Goal: Obtain resource: Download file/media

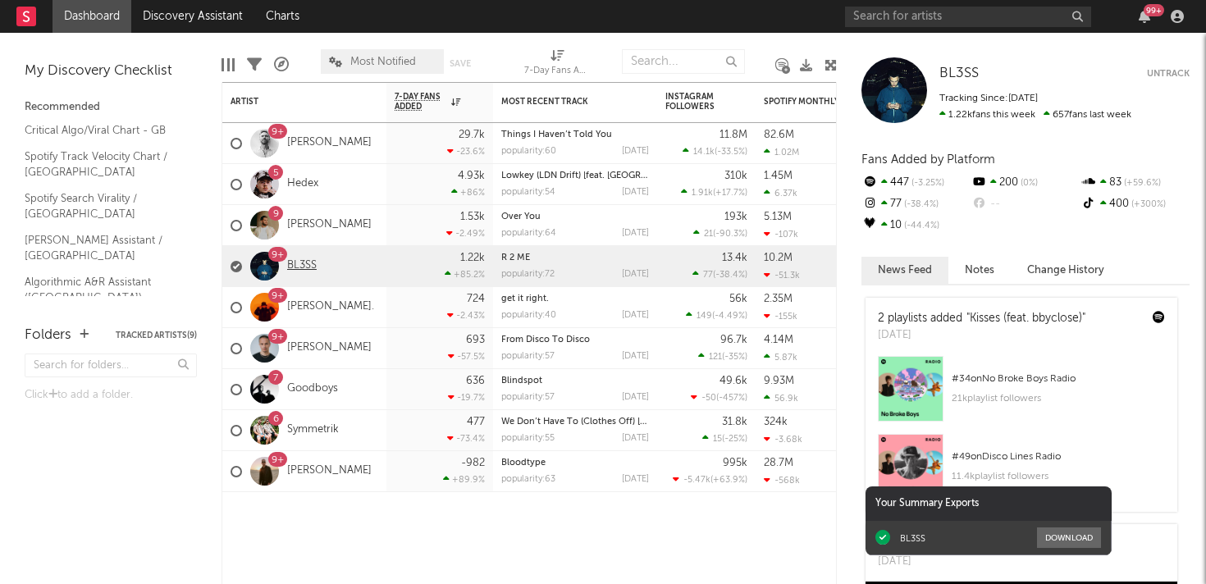
click at [310, 260] on link "BL3SS" at bounding box center [302, 266] width 30 height 14
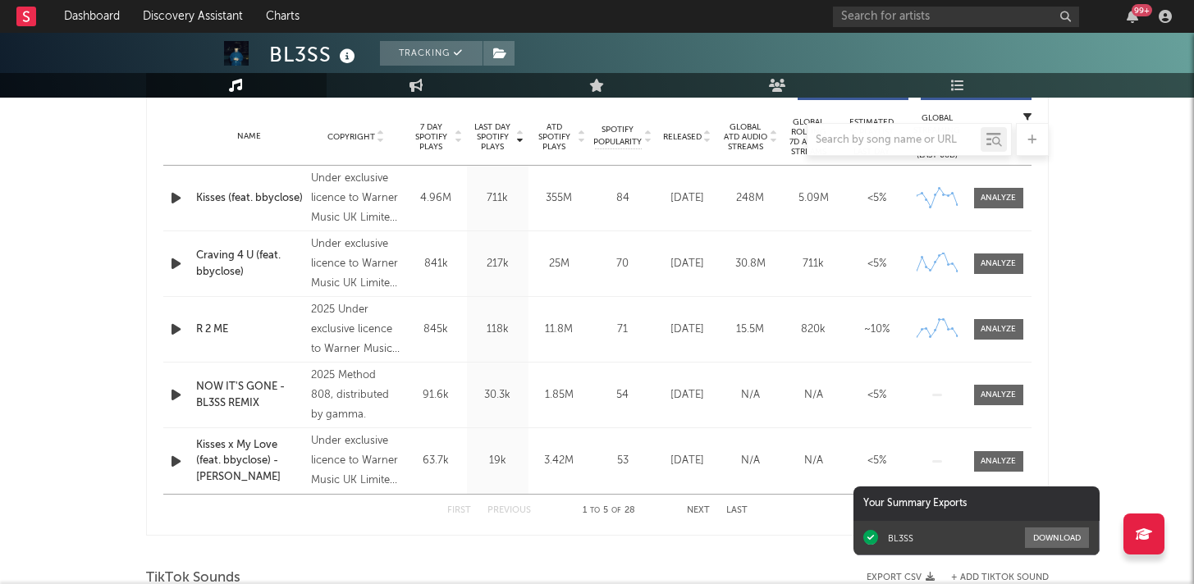
scroll to position [525, 0]
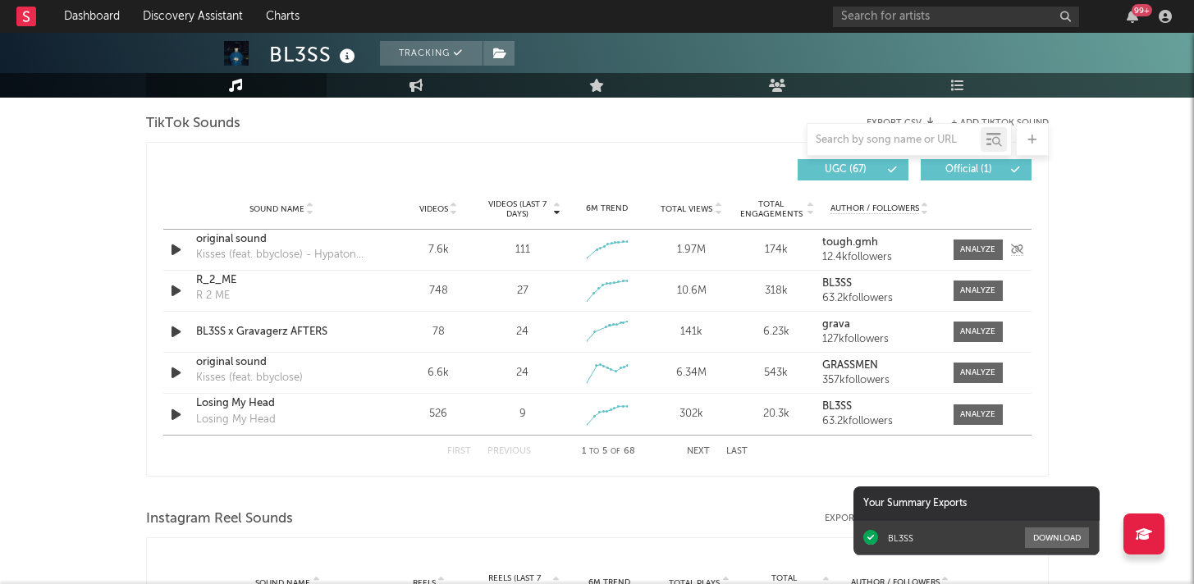
select select "6m"
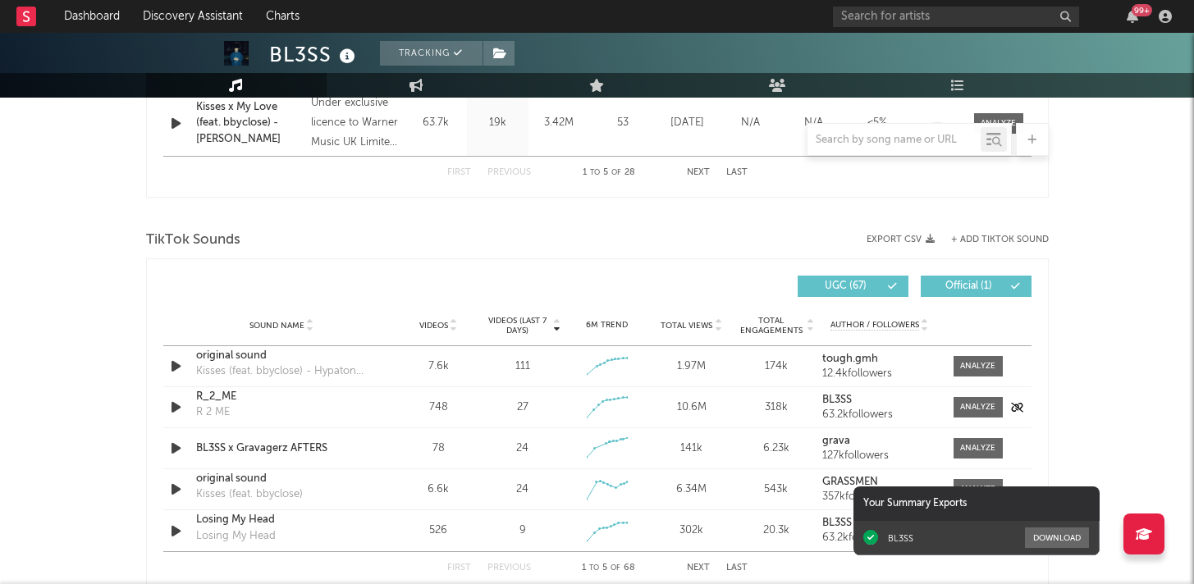
scroll to position [1072, 0]
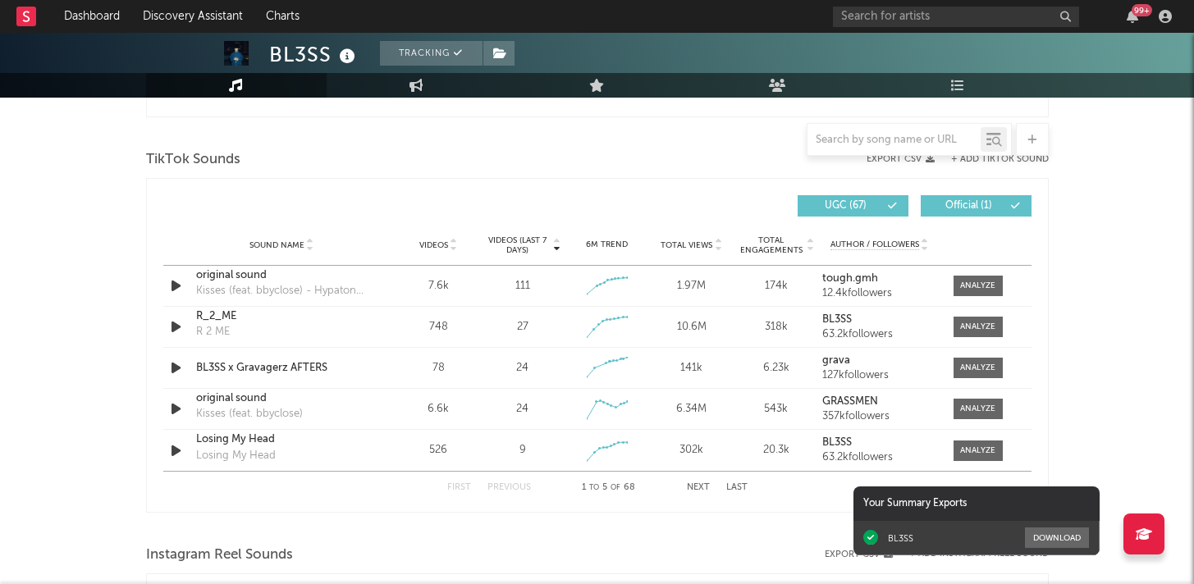
click at [885, 159] on button "Export CSV" at bounding box center [900, 159] width 68 height 10
click at [887, 143] on input "text" at bounding box center [893, 140] width 173 height 13
click at [864, 144] on input "text" at bounding box center [893, 140] width 173 height 13
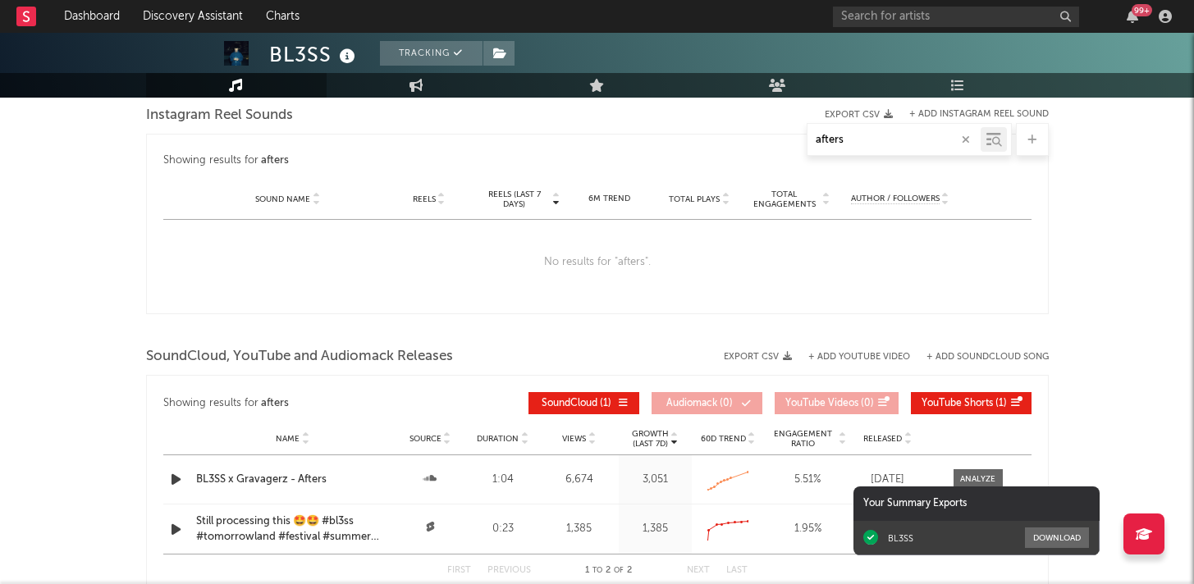
type input "afters"
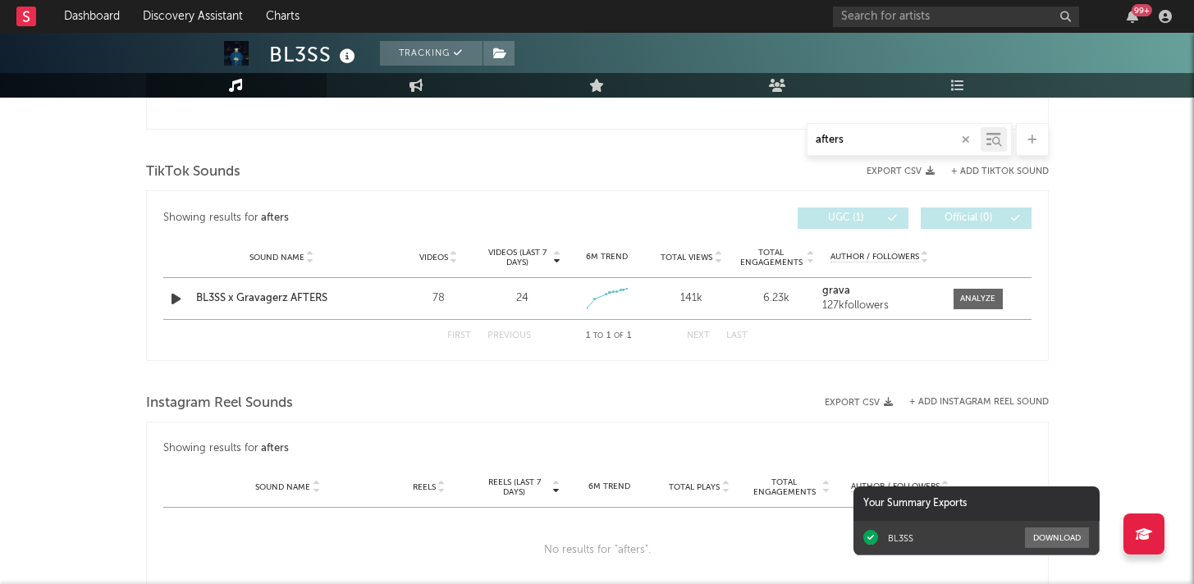
scroll to position [783, 0]
click at [964, 304] on div at bounding box center [977, 300] width 35 height 12
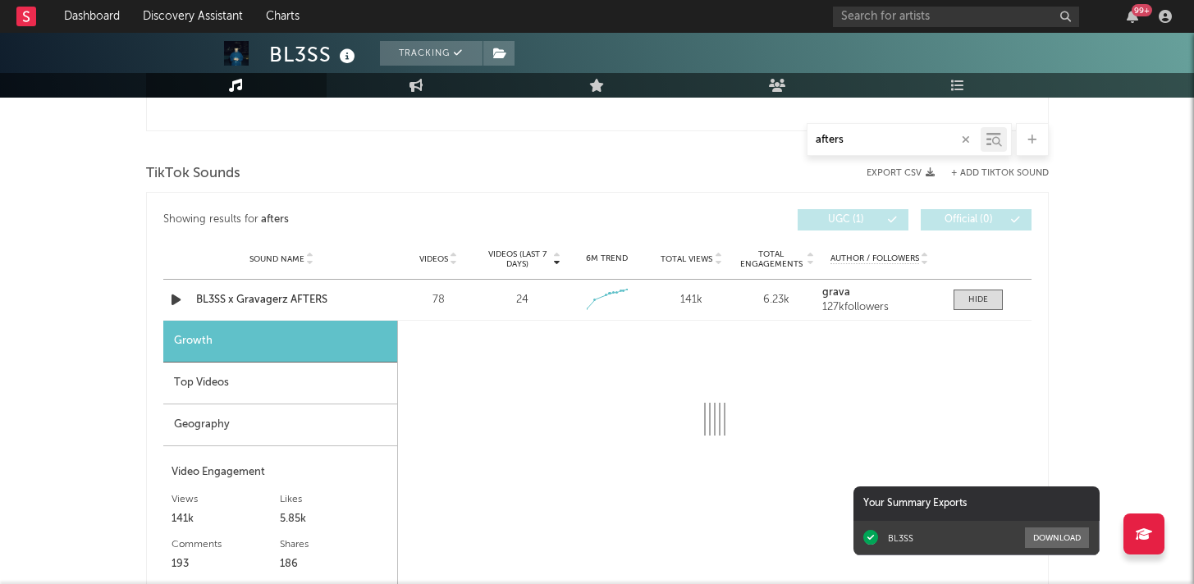
select select "1w"
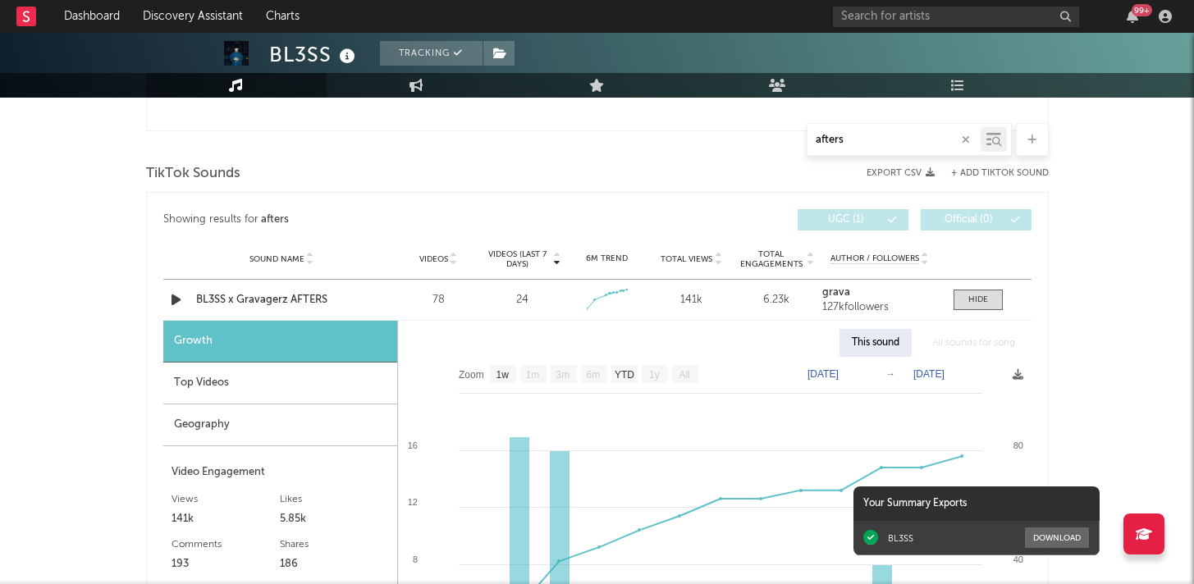
click at [203, 381] on div "Top Videos" at bounding box center [280, 384] width 234 height 42
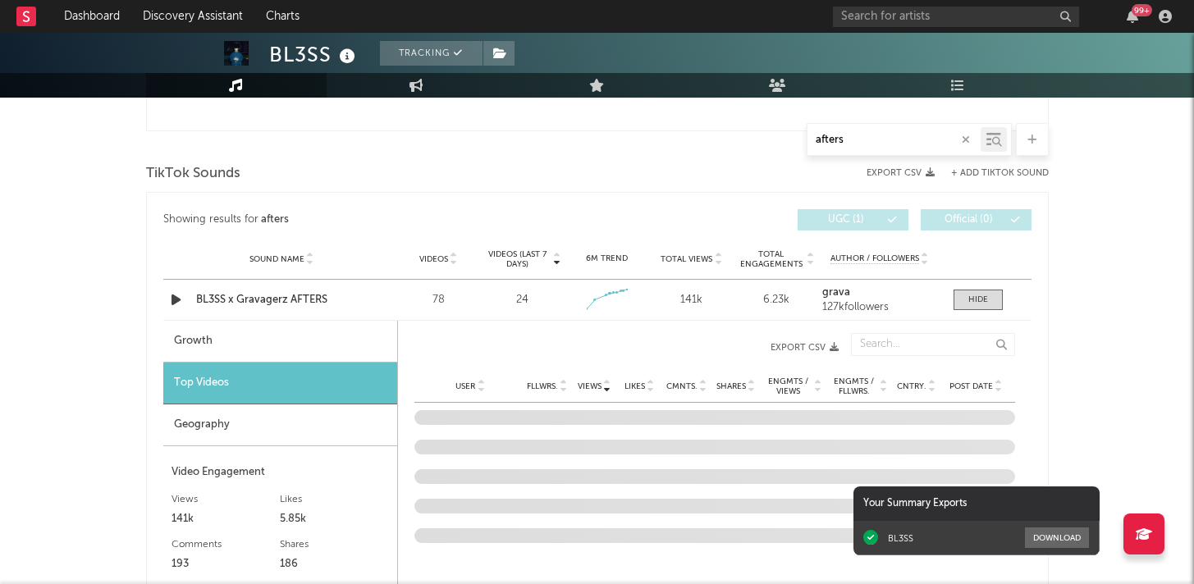
click at [198, 332] on div "Growth" at bounding box center [280, 342] width 234 height 42
select select "1w"
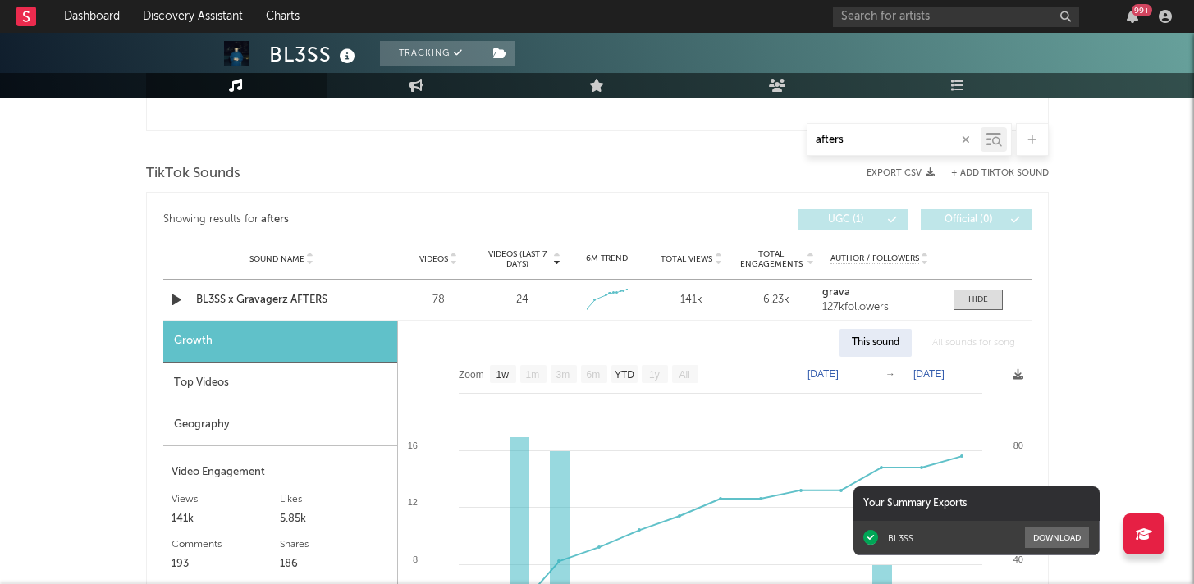
click at [1126, 290] on div "BL3SS Tracking [GEOGRAPHIC_DATA] | Dance Edit Tracking Email Alerts On Benchmar…" at bounding box center [597, 355] width 1194 height 2210
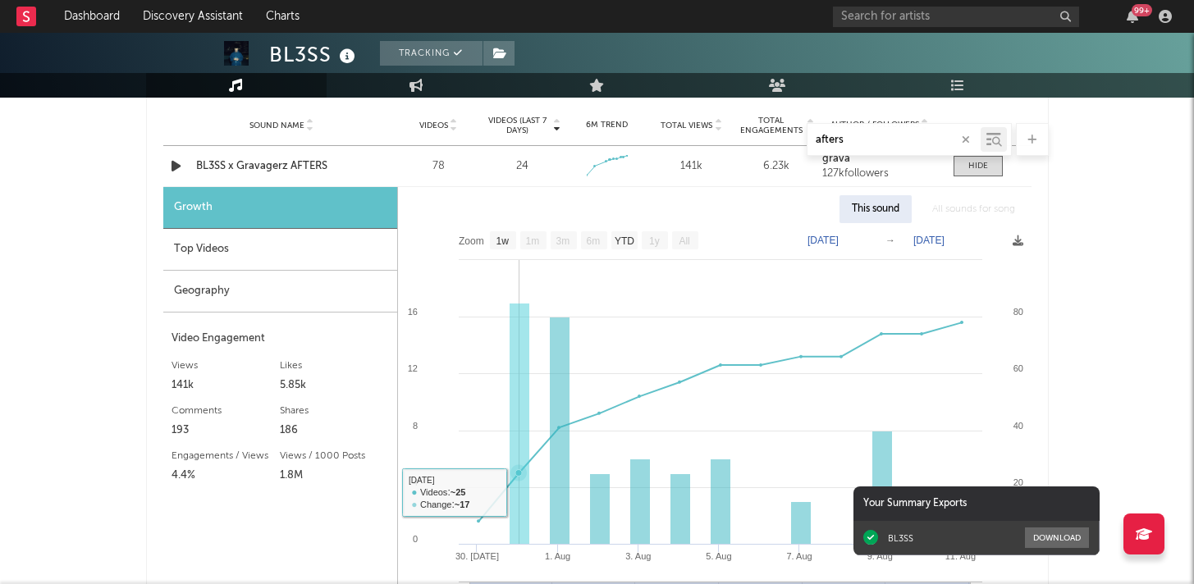
scroll to position [909, 0]
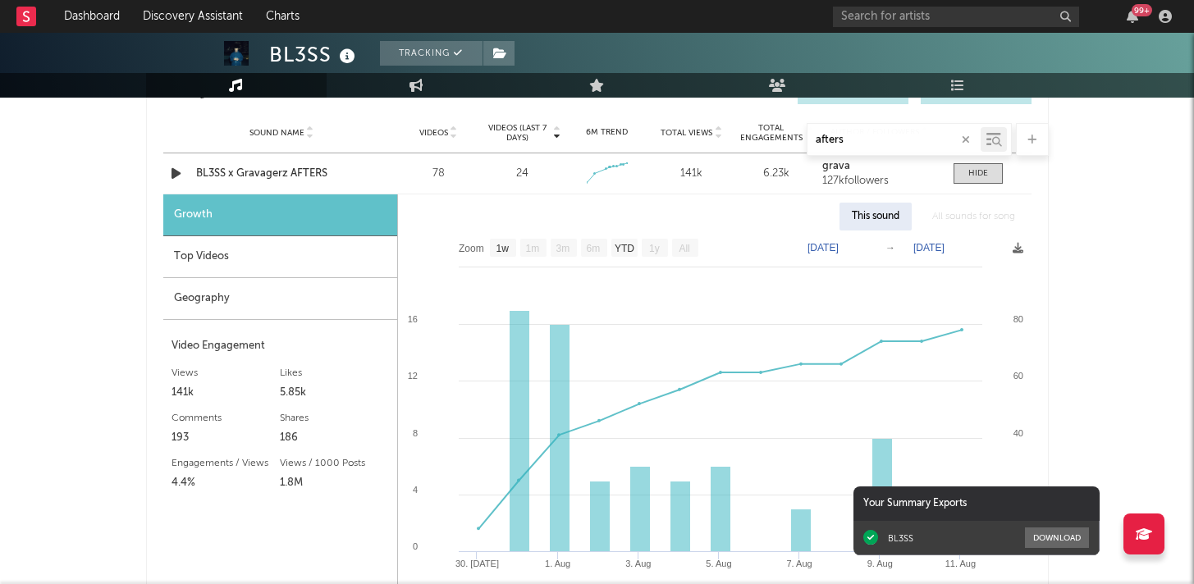
click at [234, 263] on div "Top Videos" at bounding box center [280, 257] width 234 height 42
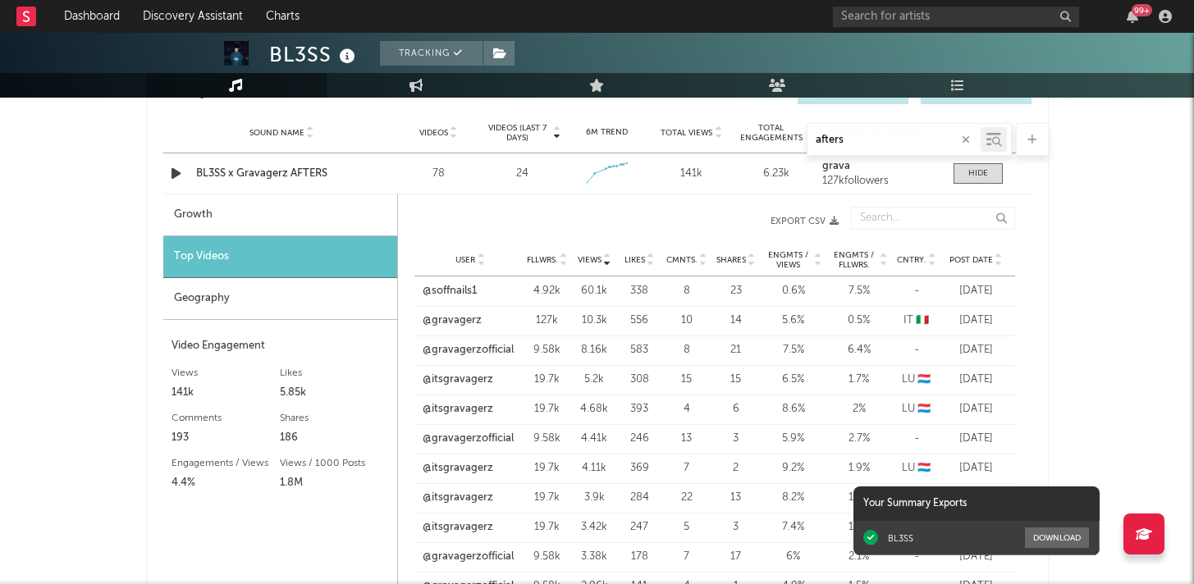
click at [450, 299] on div "User @soffnails1 Fllwrs. 4.92k Views 60.1k Likes 338 Cmnts. 8 Shares 23 Engmts …" at bounding box center [714, 291] width 600 height 30
click at [280, 287] on div "Geography" at bounding box center [280, 299] width 234 height 42
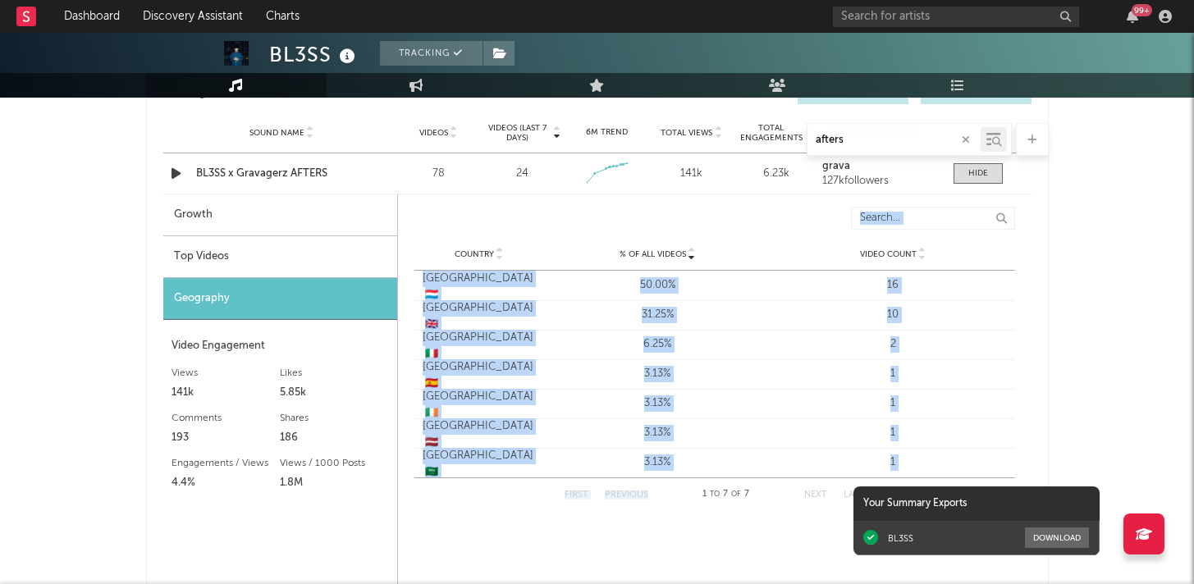
drag, startPoint x: 605, startPoint y: 535, endPoint x: 536, endPoint y: 195, distance: 346.4
click at [536, 195] on div "% of all Videos Country % of all Videos Video Count Country % of all Videos Vid…" at bounding box center [714, 419] width 633 height 451
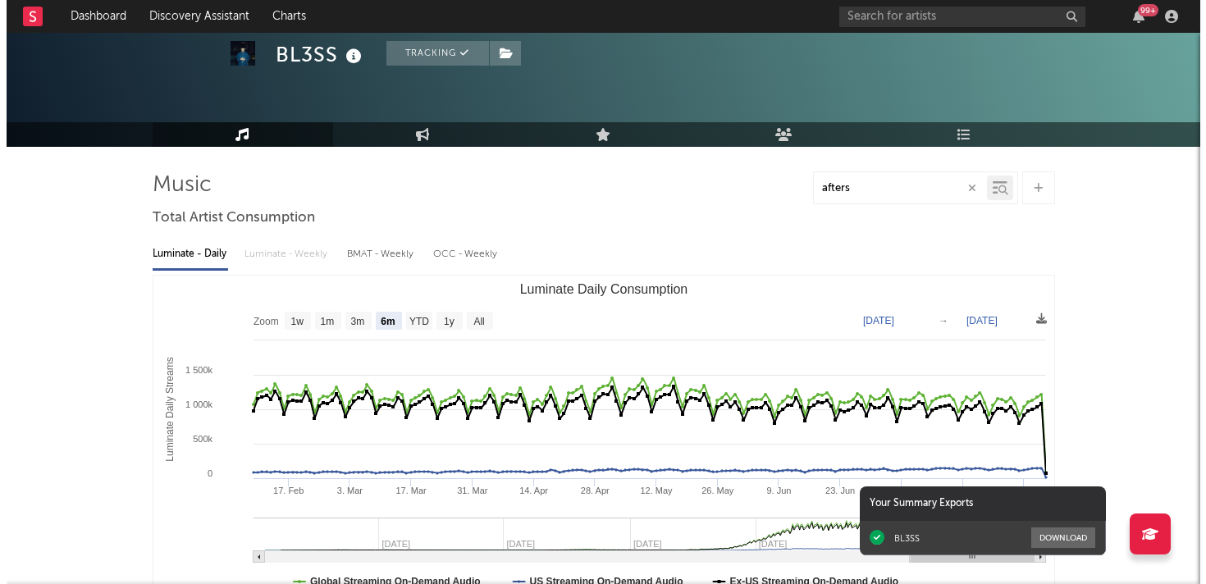
scroll to position [0, 0]
